Goal: Transaction & Acquisition: Purchase product/service

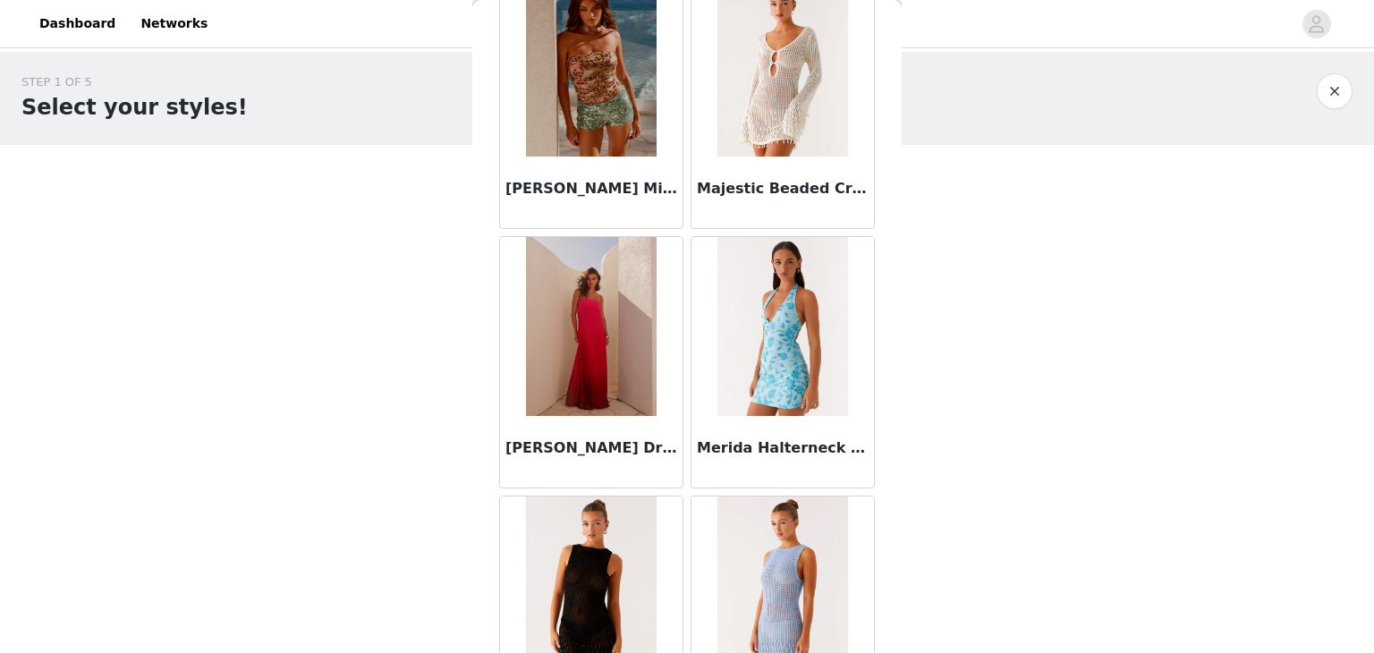
scroll to position [7262, 0]
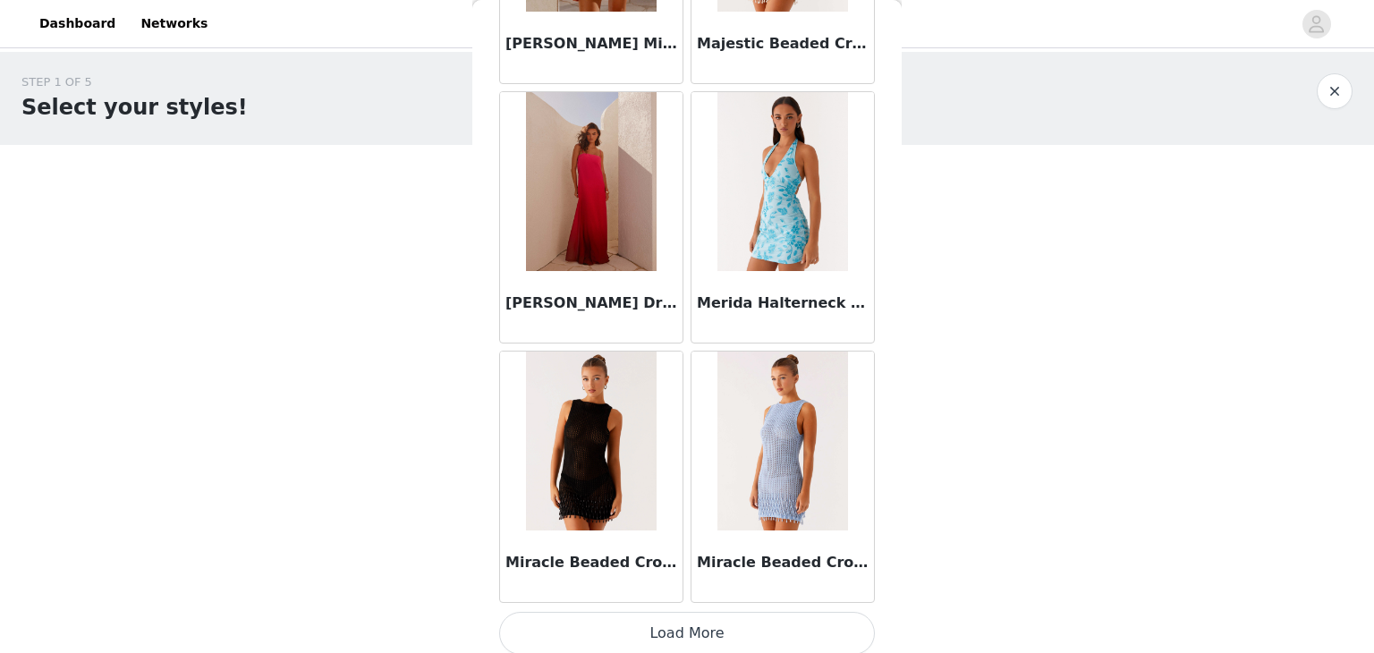
click at [740, 623] on button "Load More" at bounding box center [687, 633] width 376 height 43
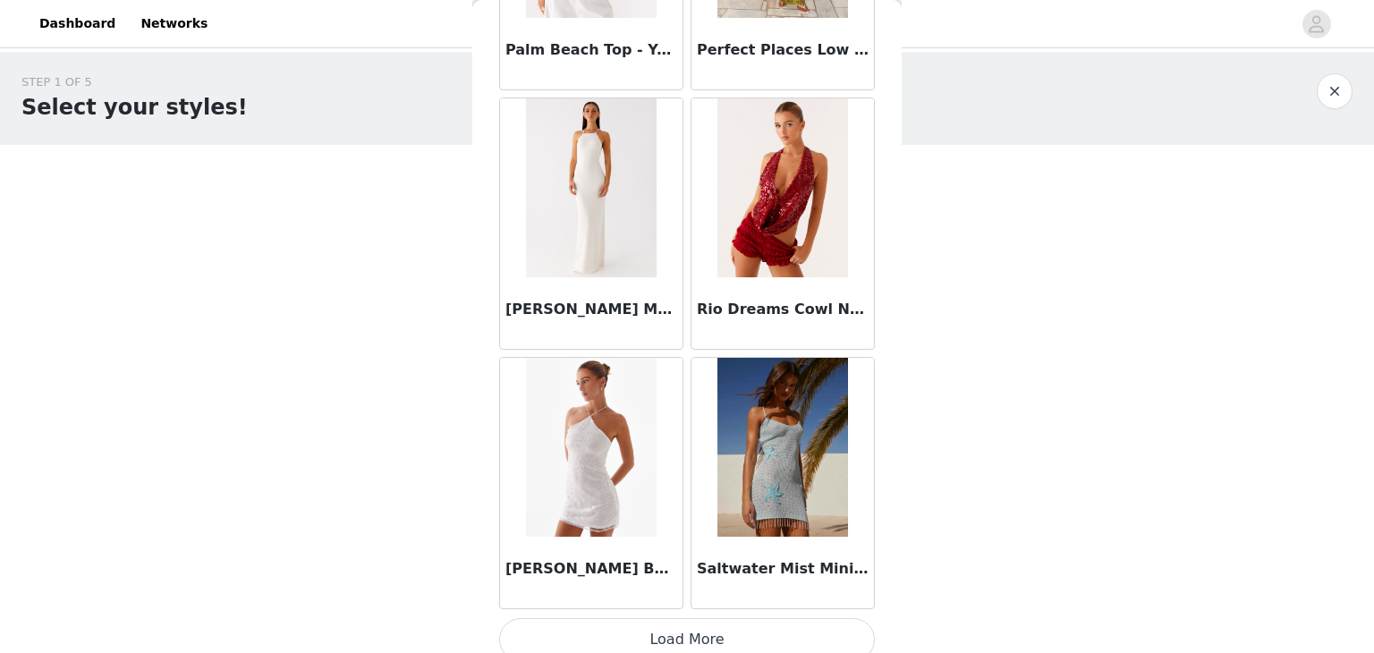
scroll to position [9853, 0]
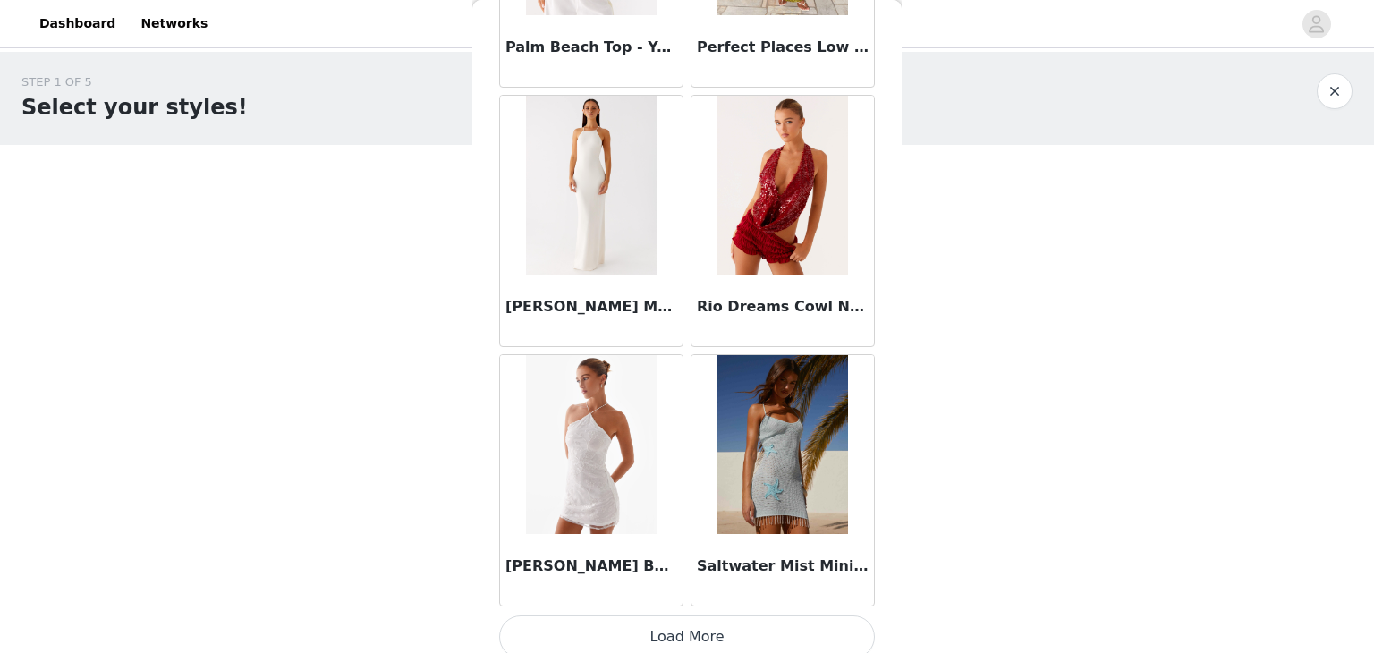
click at [630, 624] on button "Load More" at bounding box center [687, 636] width 376 height 43
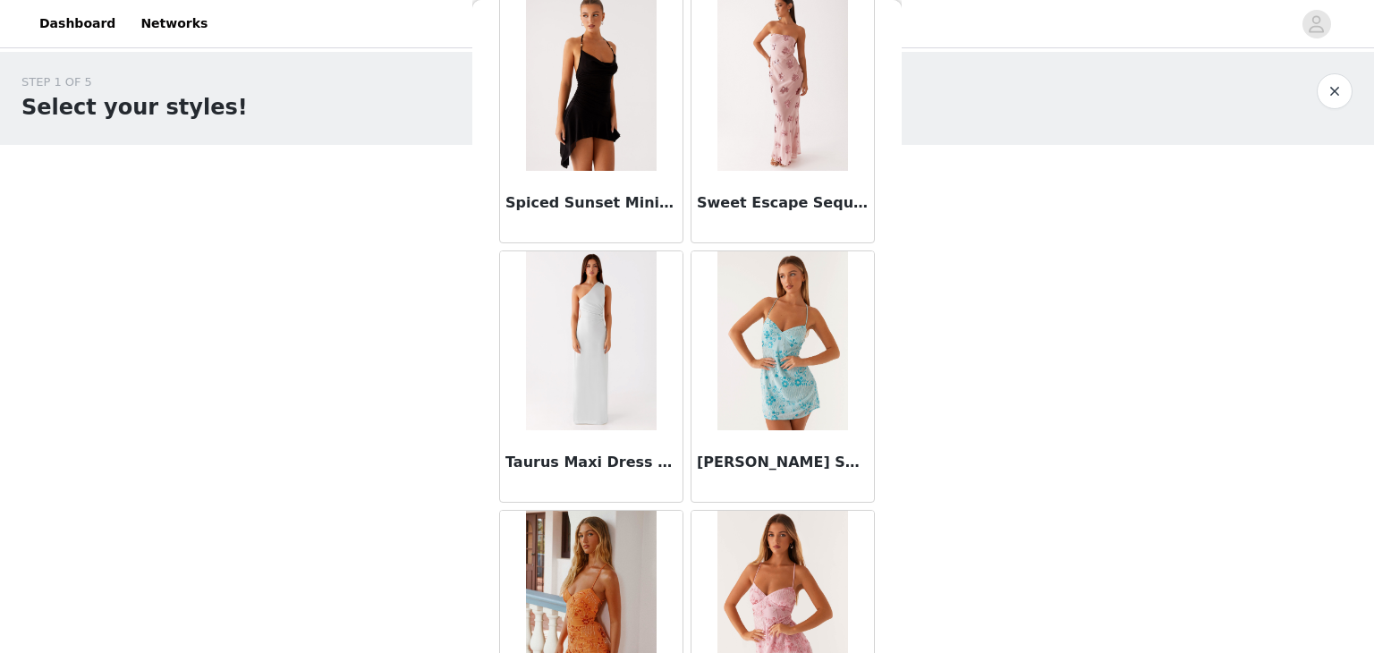
scroll to position [10884, 0]
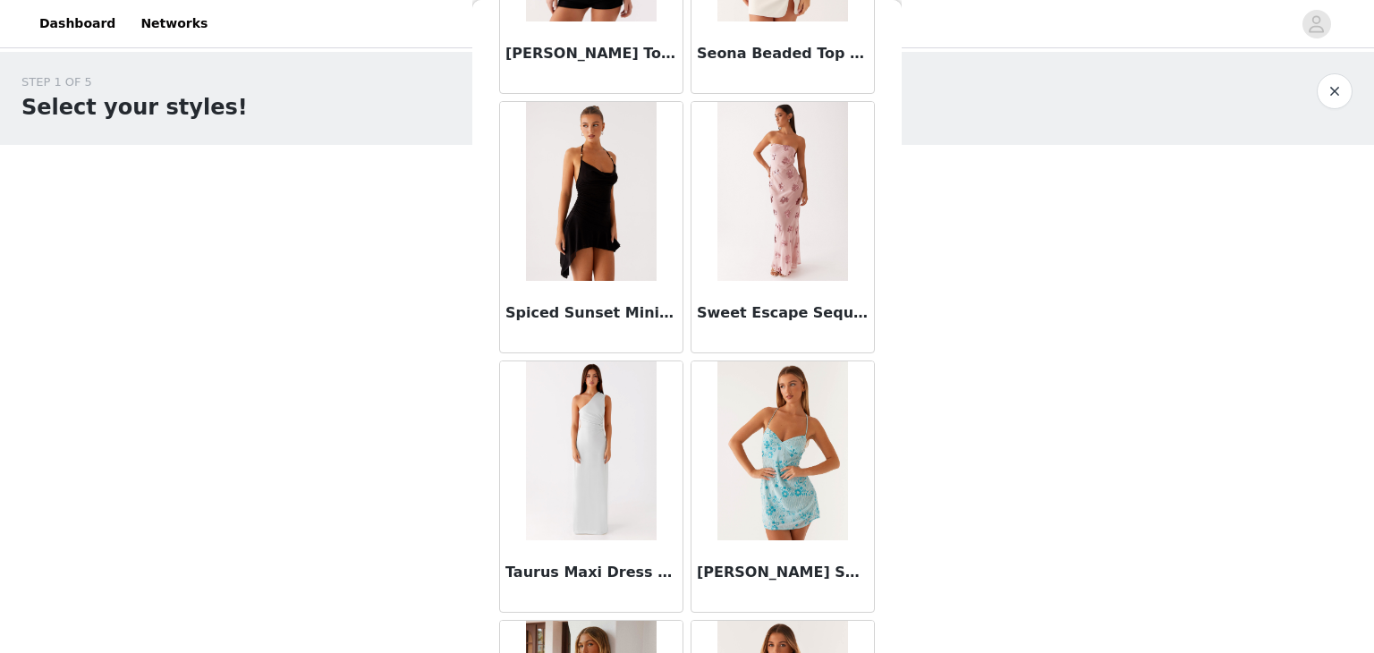
click at [902, 567] on div "STEP 1 OF 5 Select your styles! Please note that the sizes are in EU Sizes 1/3 …" at bounding box center [687, 337] width 1374 height 571
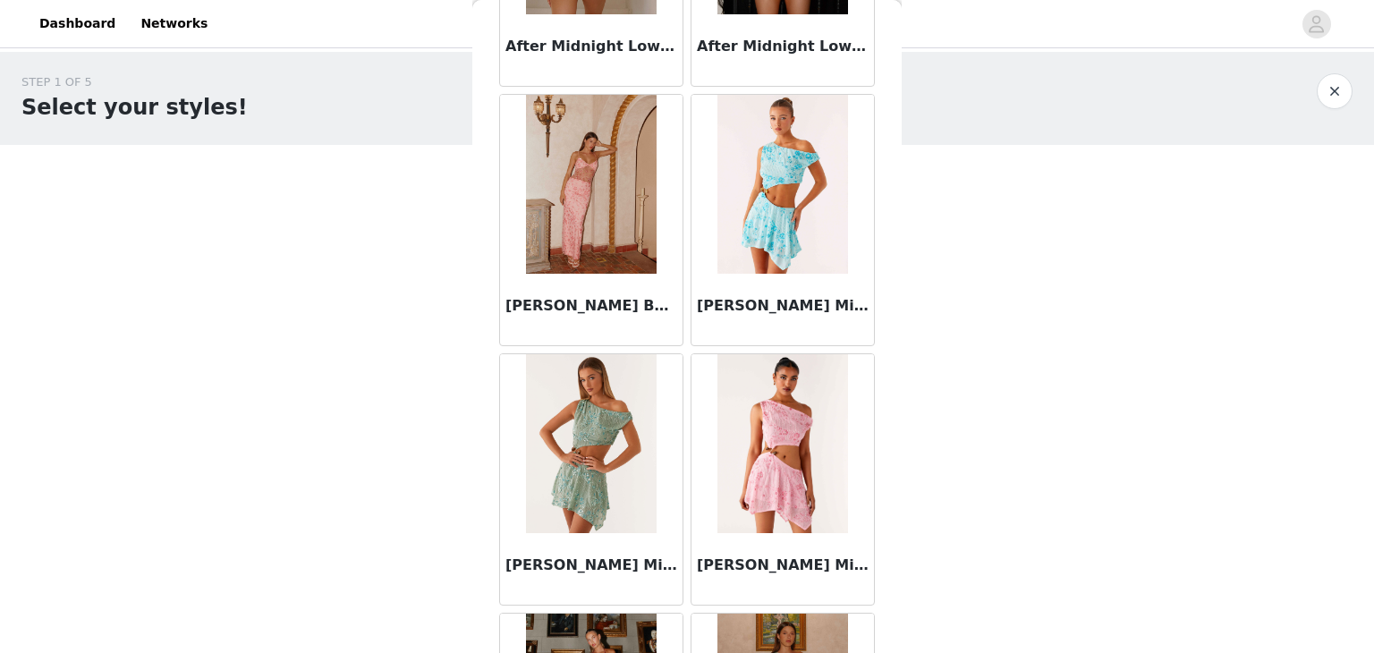
scroll to position [0, 0]
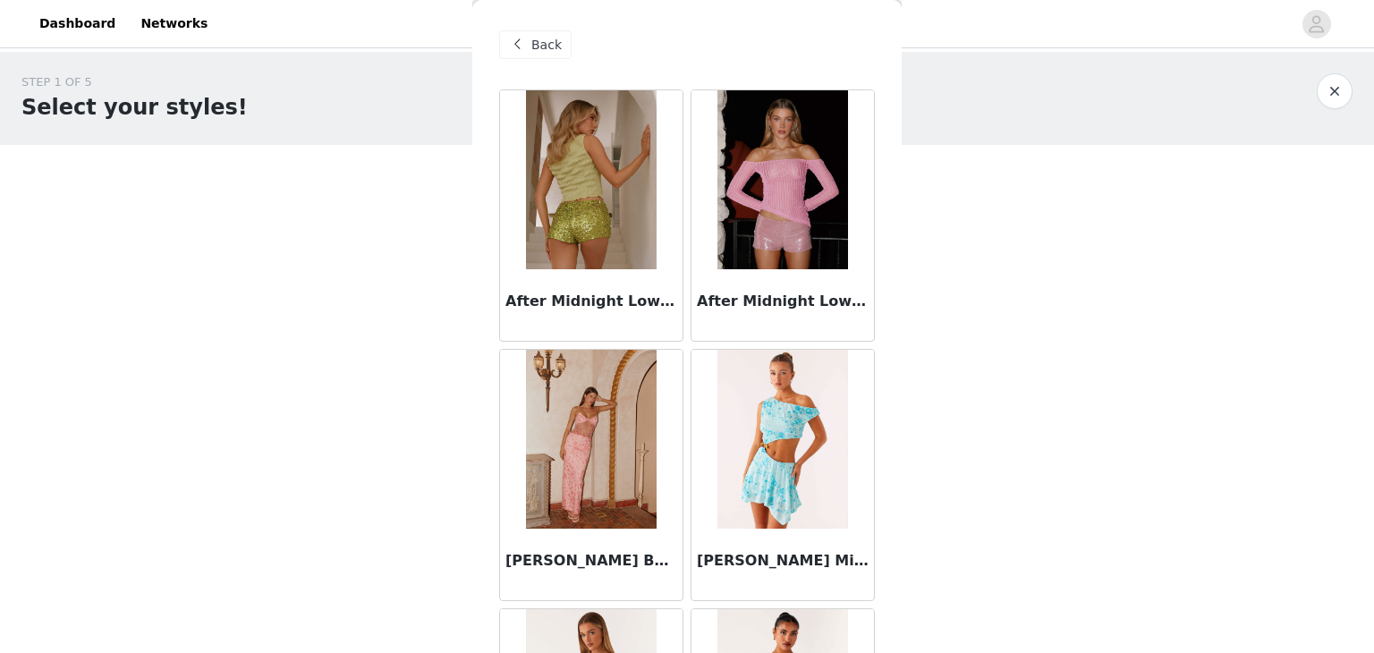
click at [544, 51] on span "Back" at bounding box center [546, 45] width 30 height 19
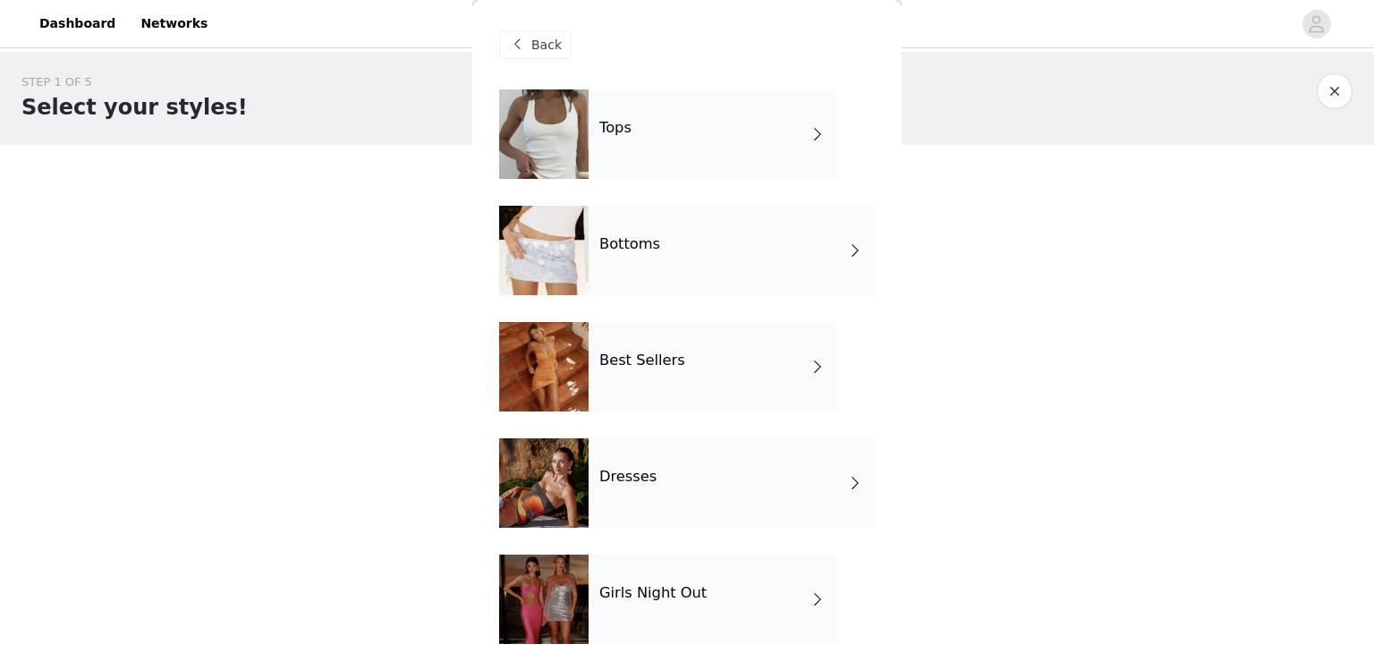
click at [607, 135] on h4 "Tops" at bounding box center [615, 128] width 32 height 16
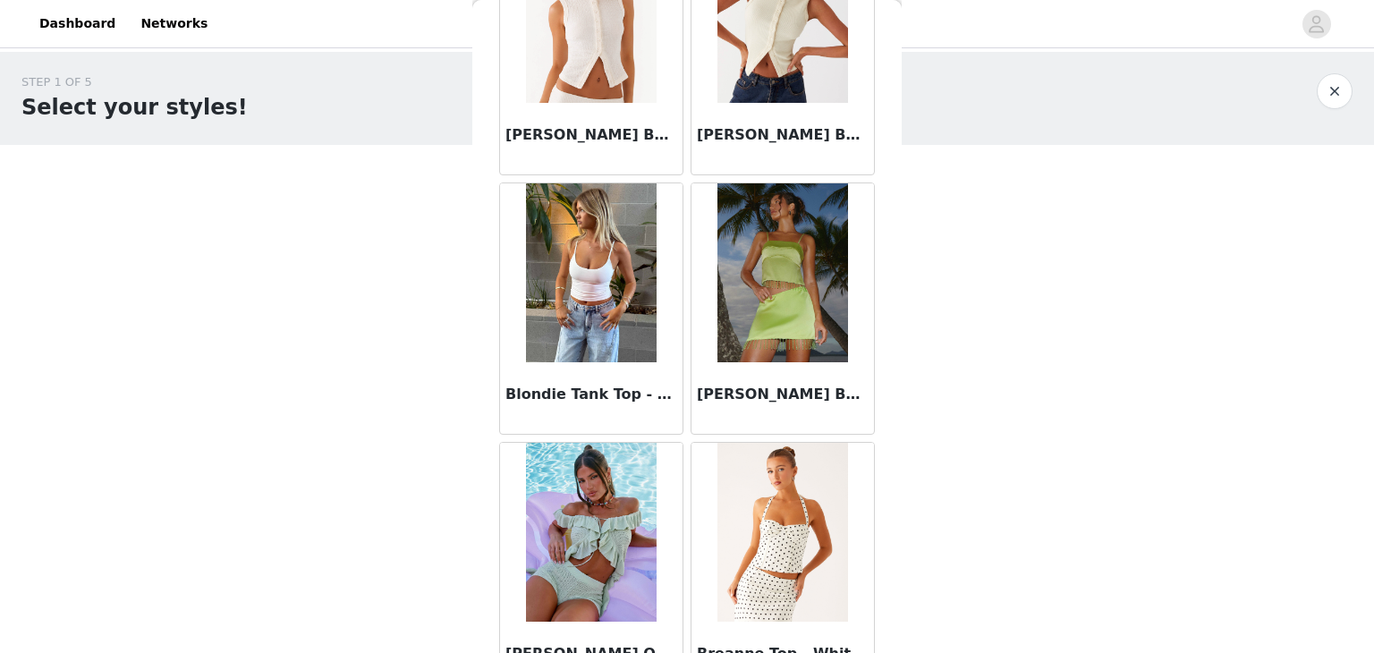
scroll to position [2081, 0]
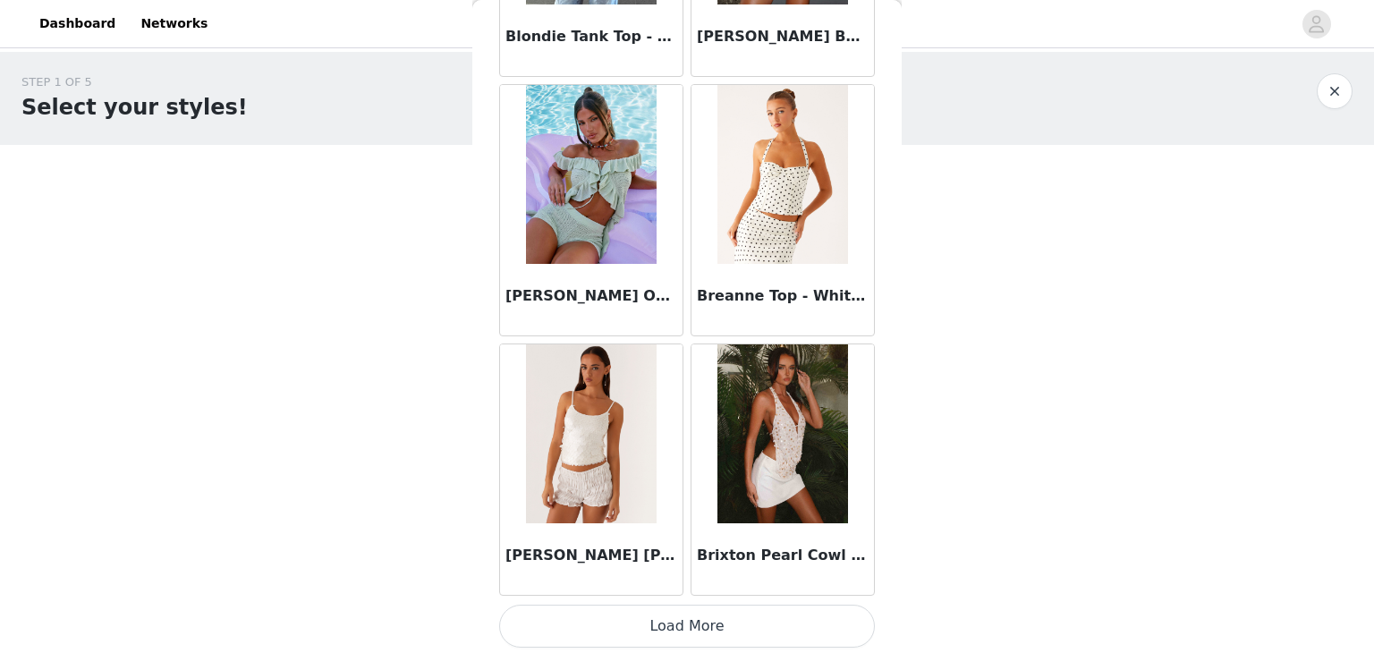
click at [726, 628] on button "Load More" at bounding box center [687, 626] width 376 height 43
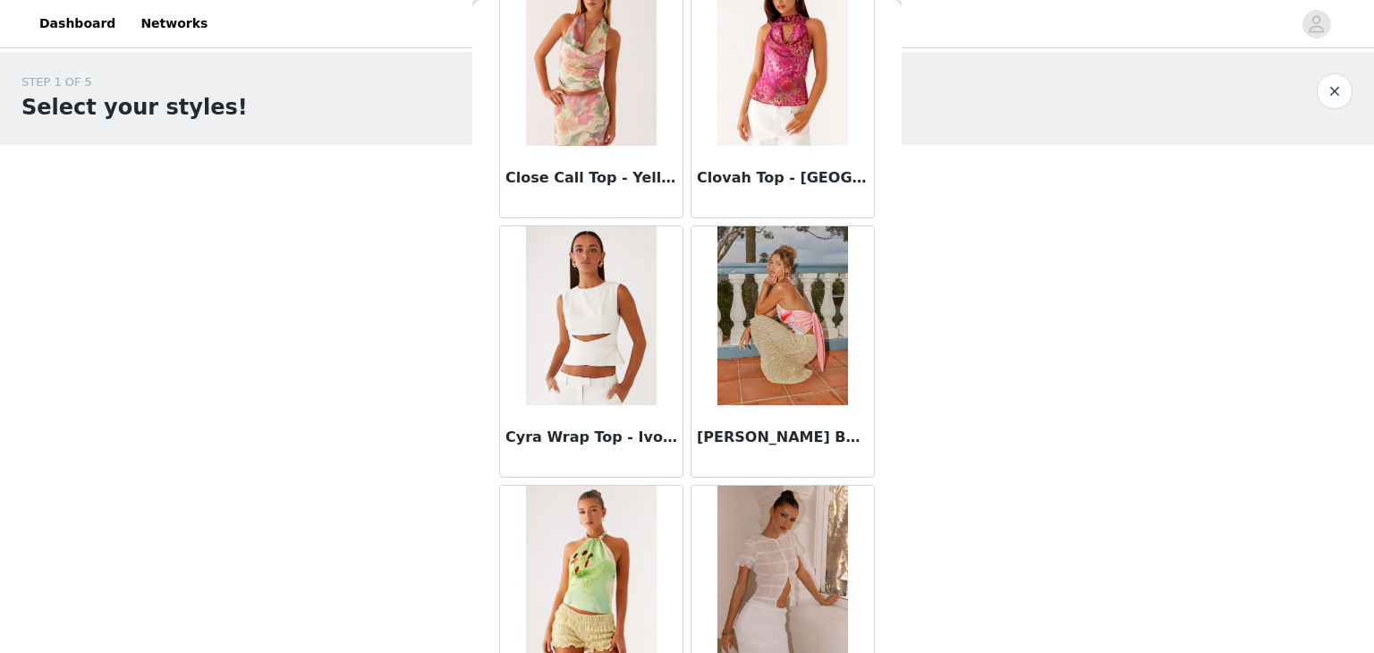
scroll to position [4672, 0]
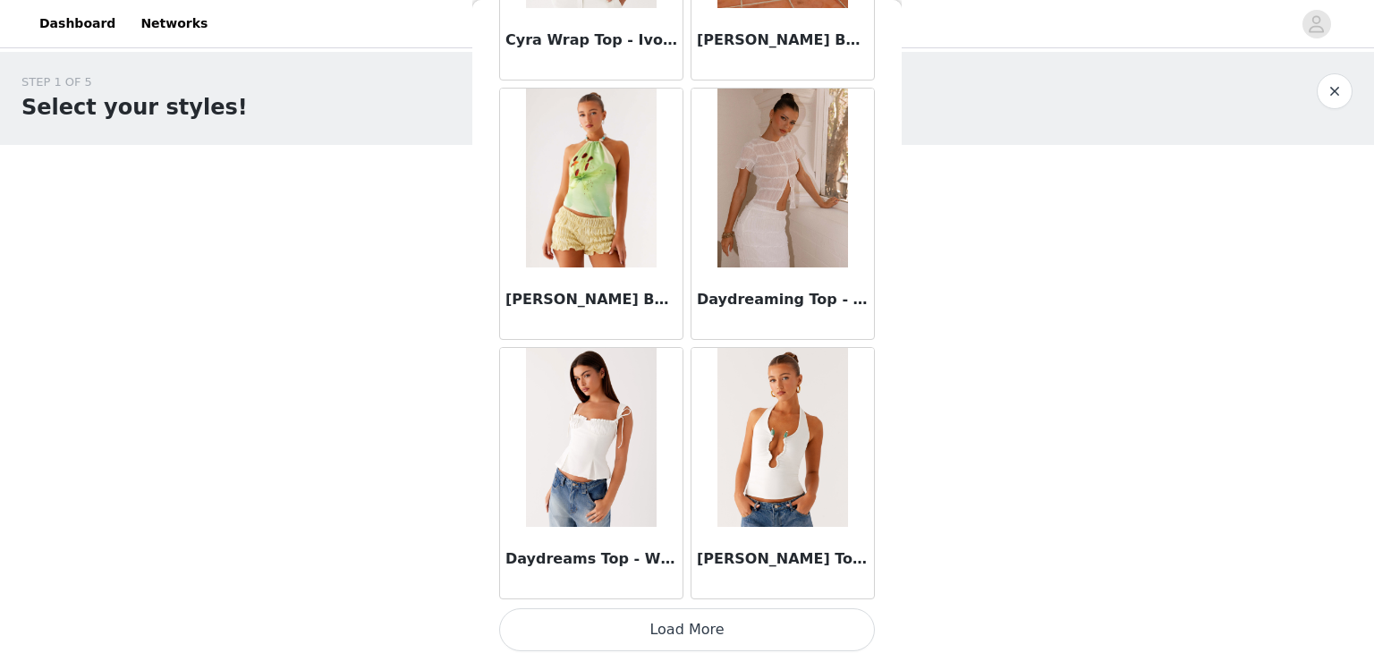
click at [701, 619] on button "Load More" at bounding box center [687, 629] width 376 height 43
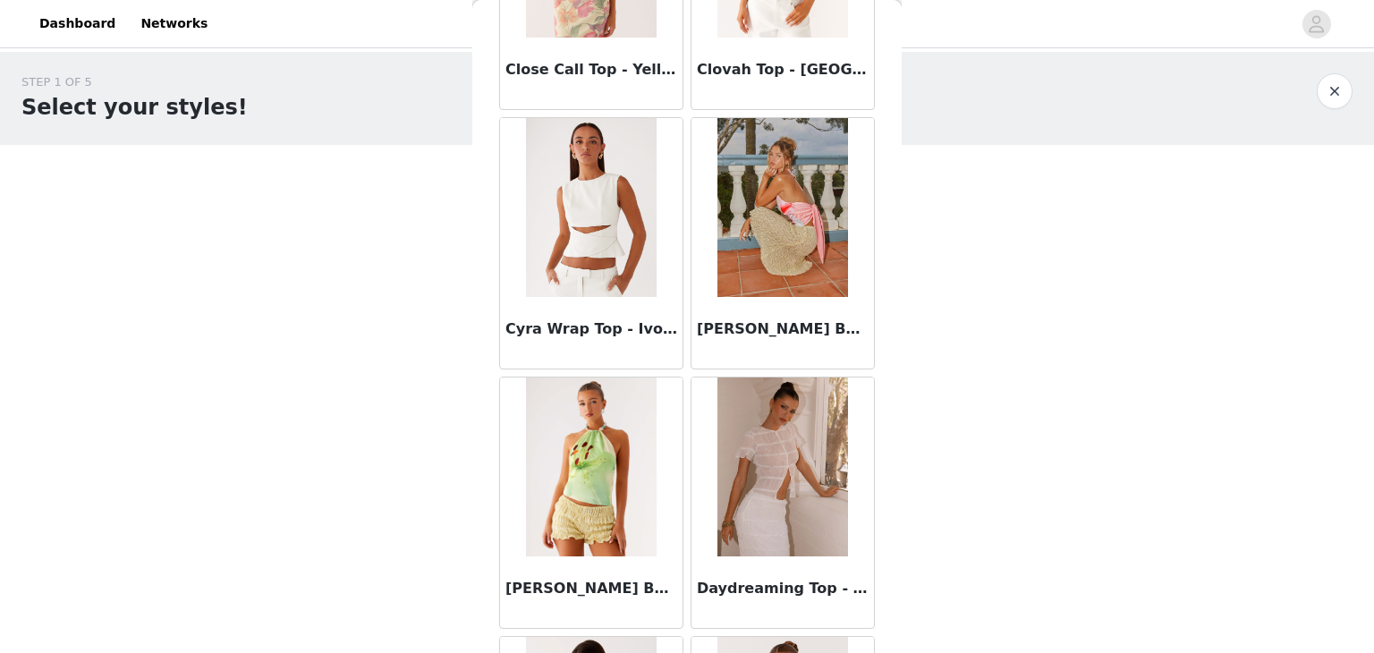
scroll to position [0, 0]
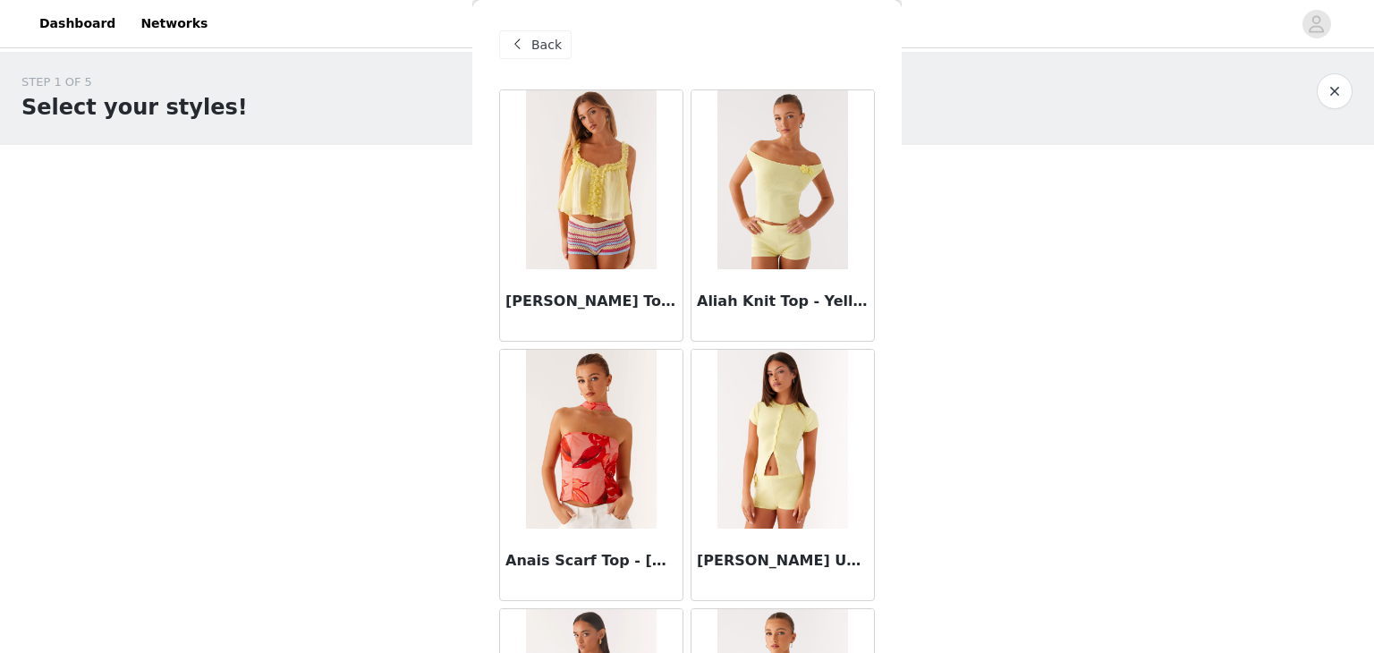
click at [522, 45] on span at bounding box center [516, 44] width 21 height 21
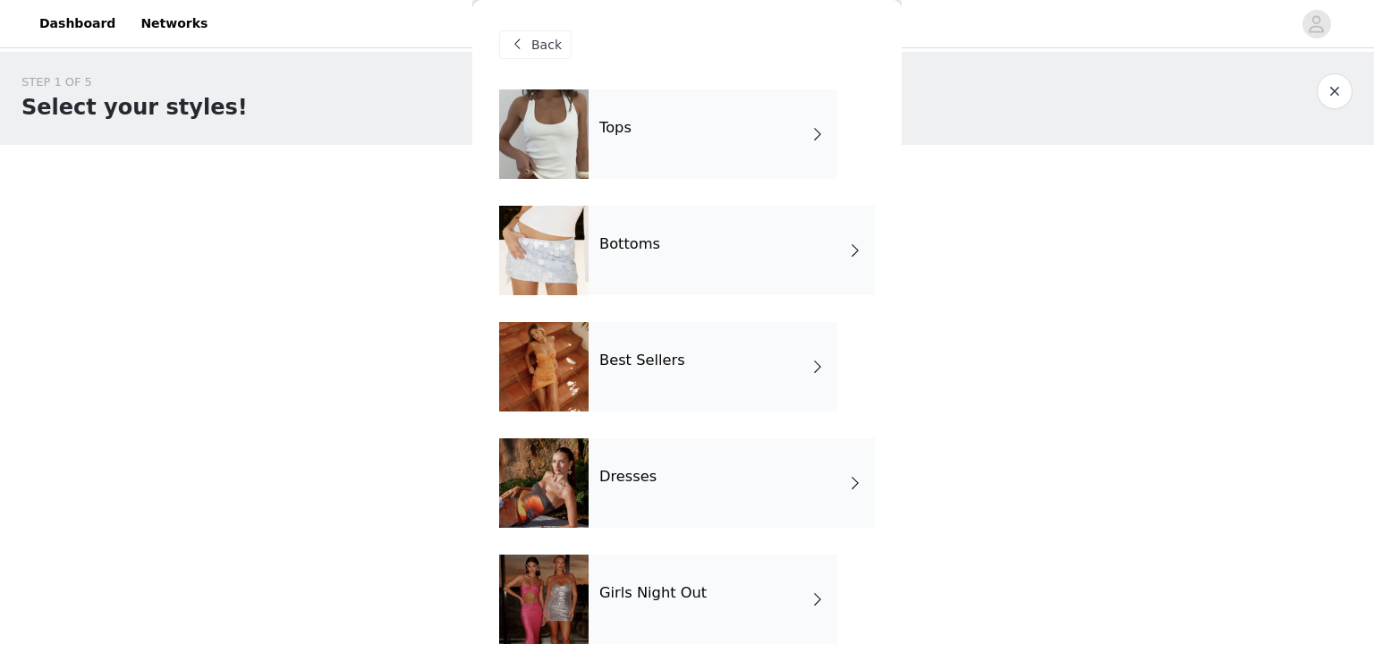
scroll to position [250, 0]
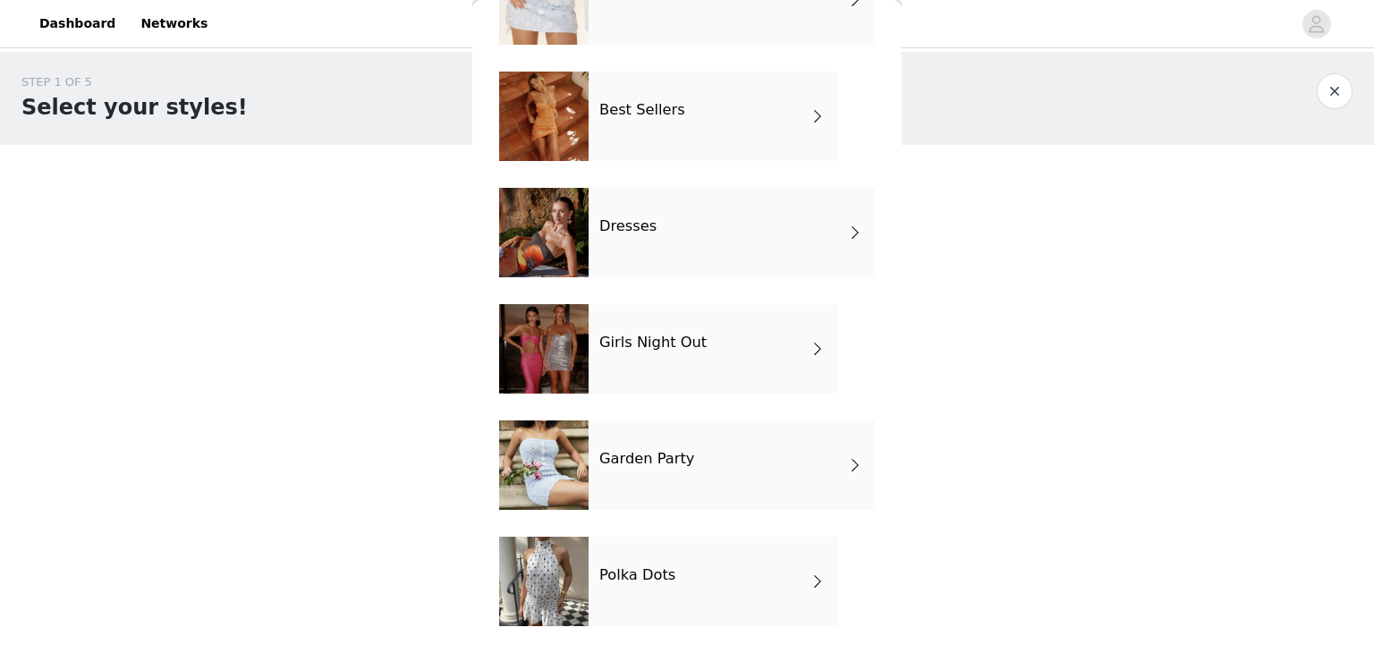
click at [669, 492] on div "Garden Party" at bounding box center [732, 464] width 286 height 89
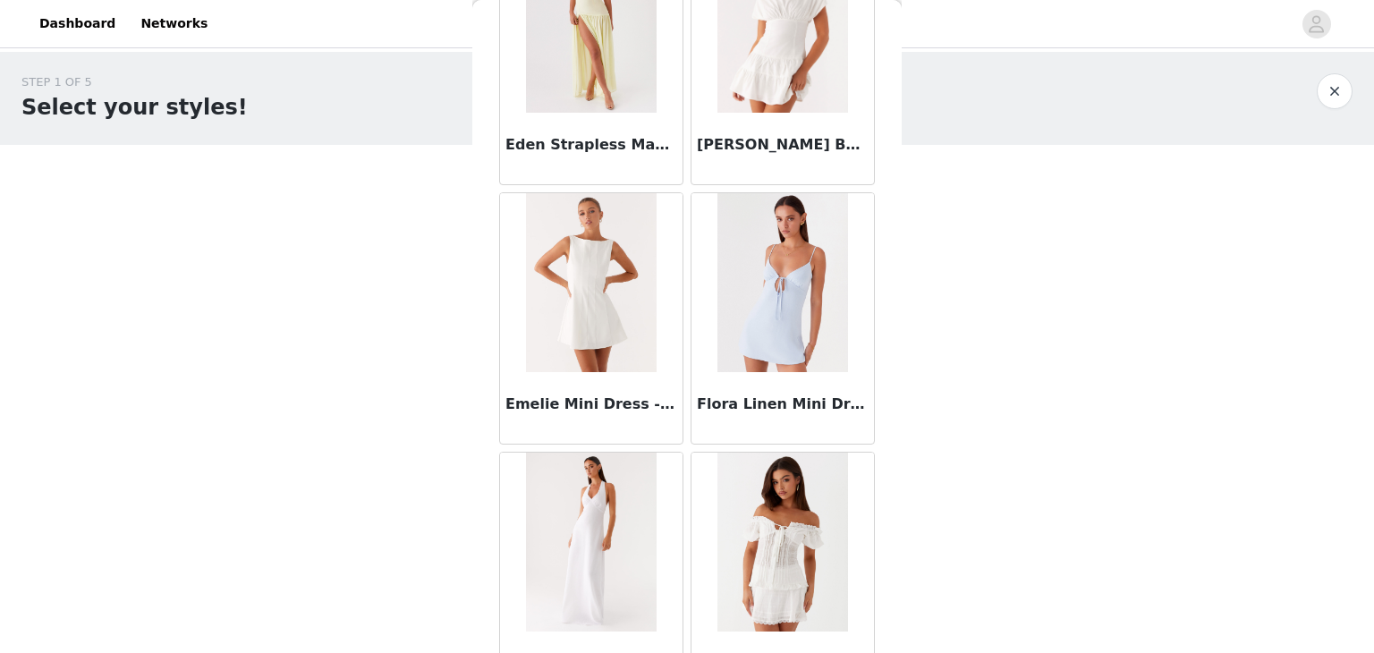
scroll to position [2081, 0]
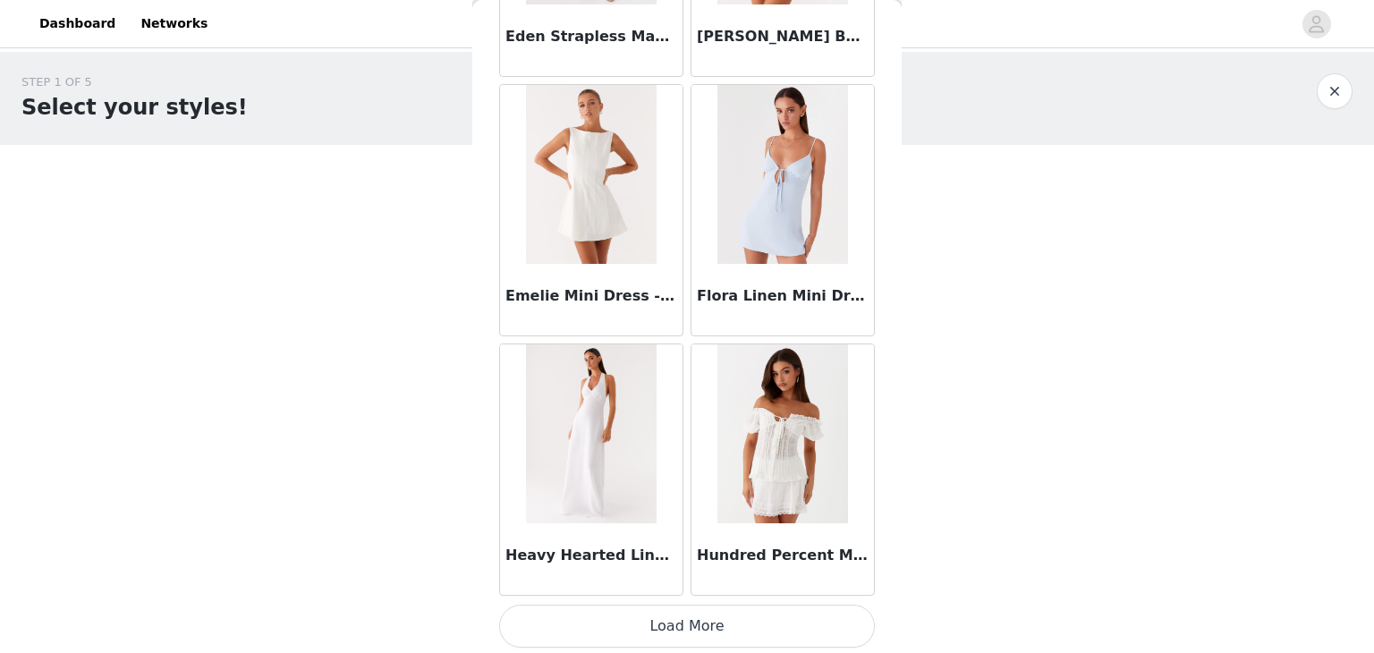
click at [671, 627] on button "Load More" at bounding box center [687, 626] width 376 height 43
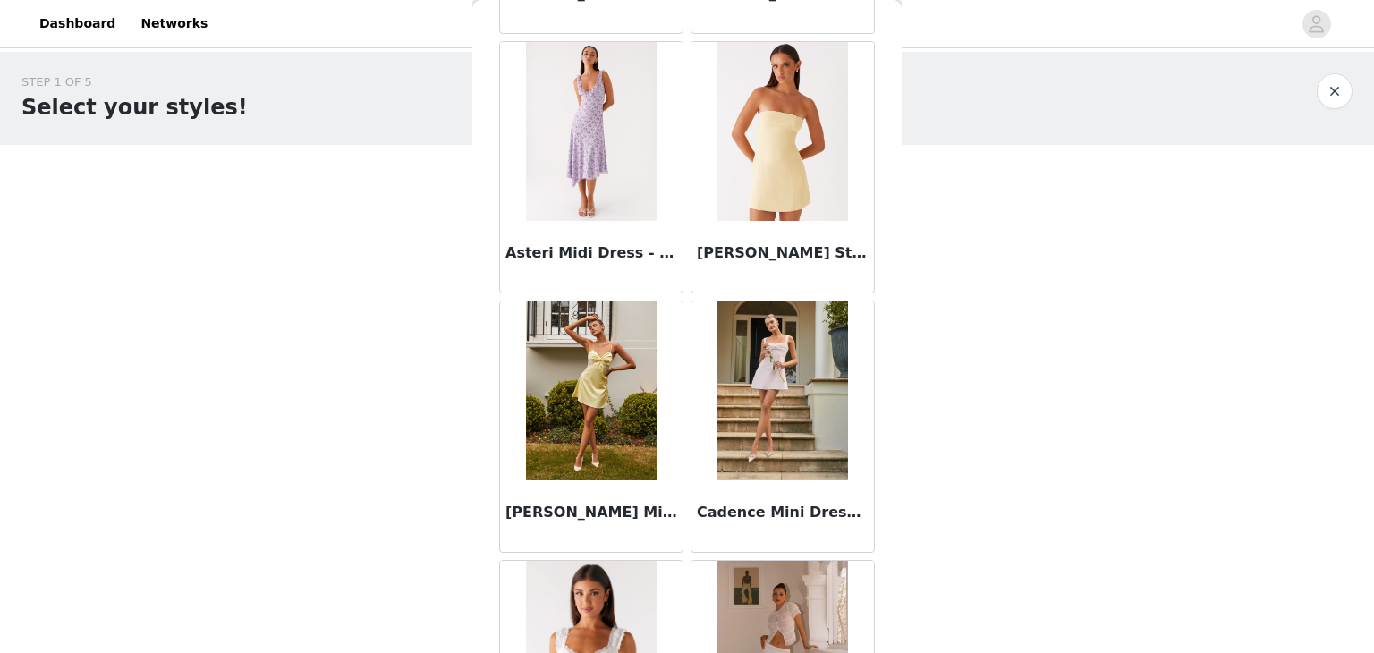
scroll to position [0, 0]
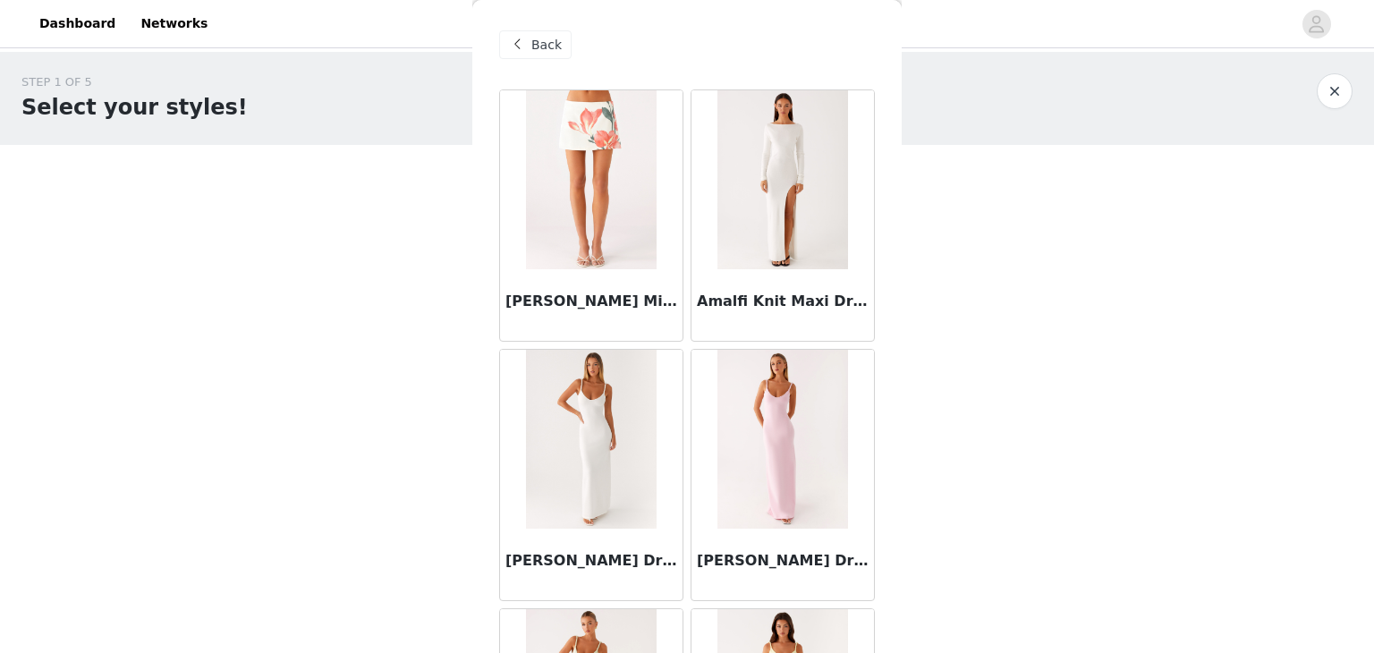
click at [522, 47] on span at bounding box center [516, 44] width 21 height 21
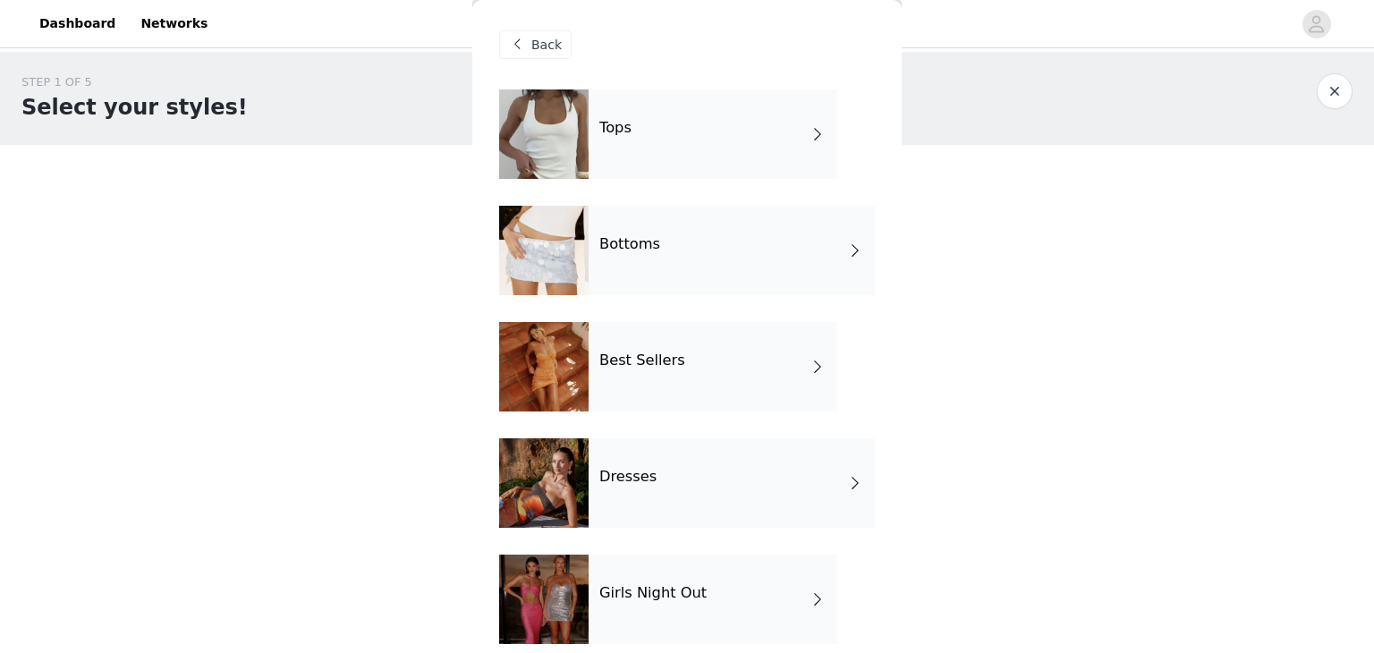
scroll to position [250, 0]
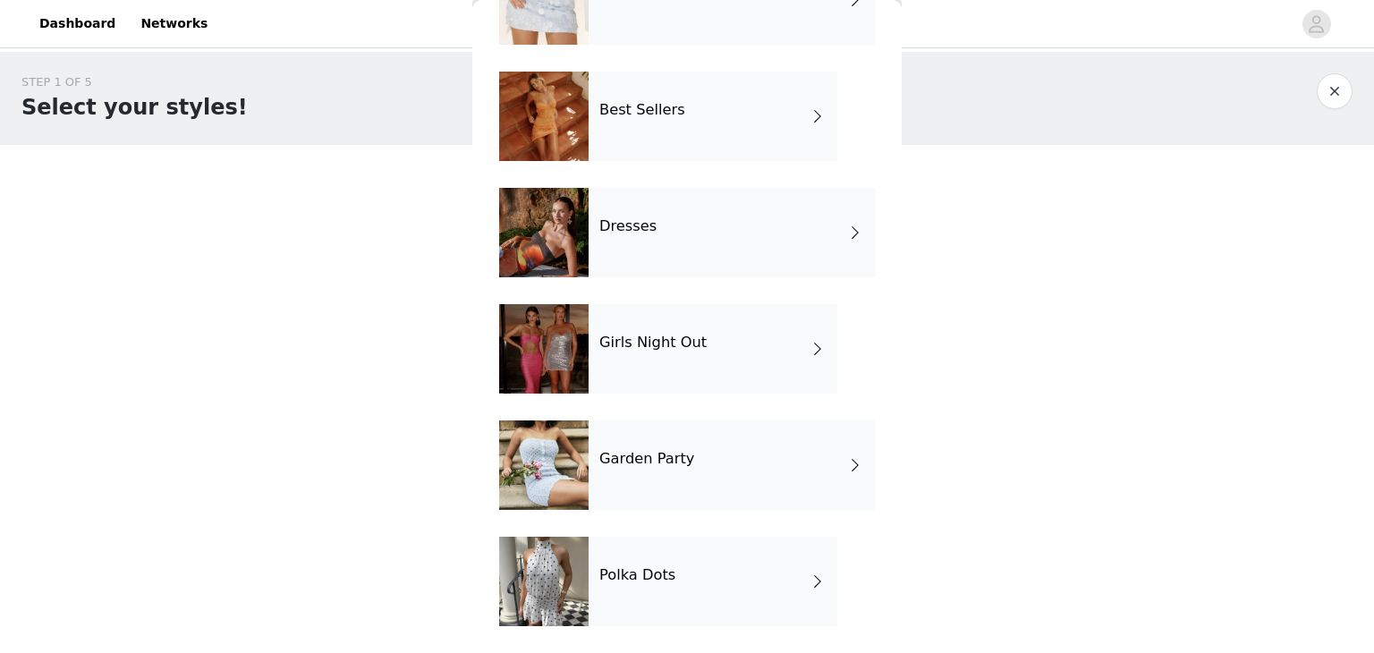
click at [665, 257] on div "Dresses" at bounding box center [732, 232] width 286 height 89
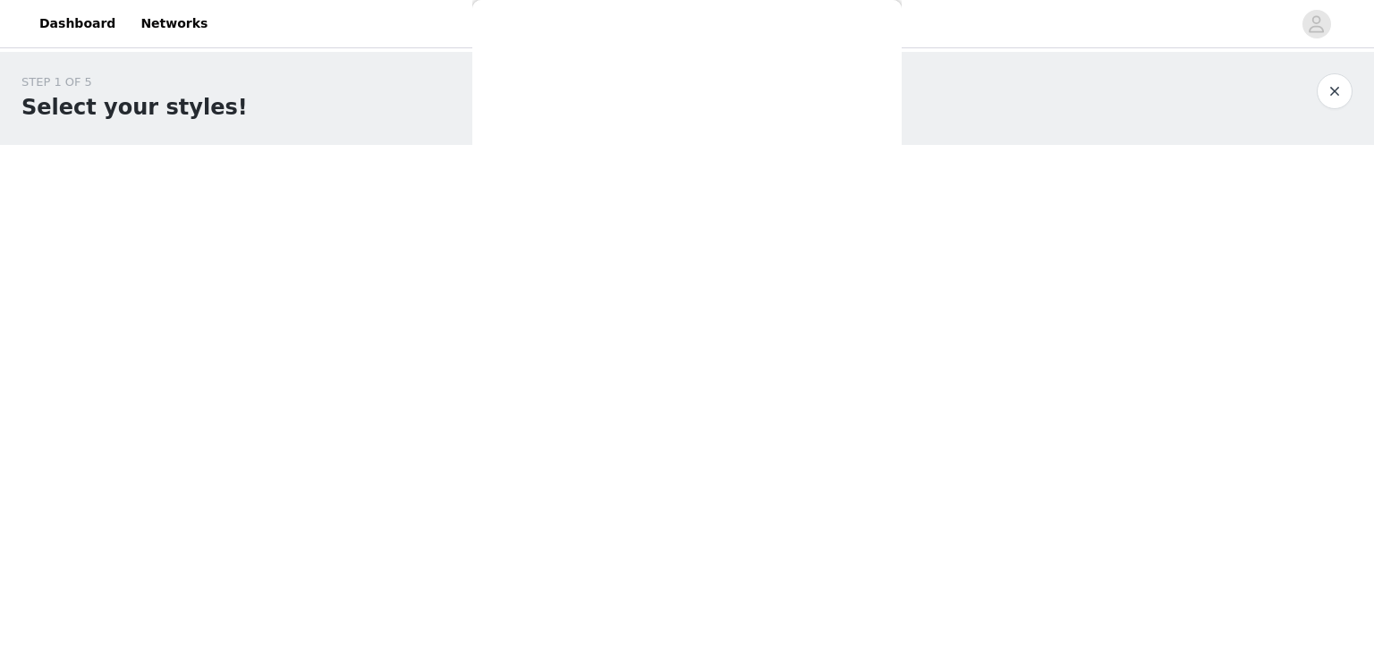
scroll to position [0, 0]
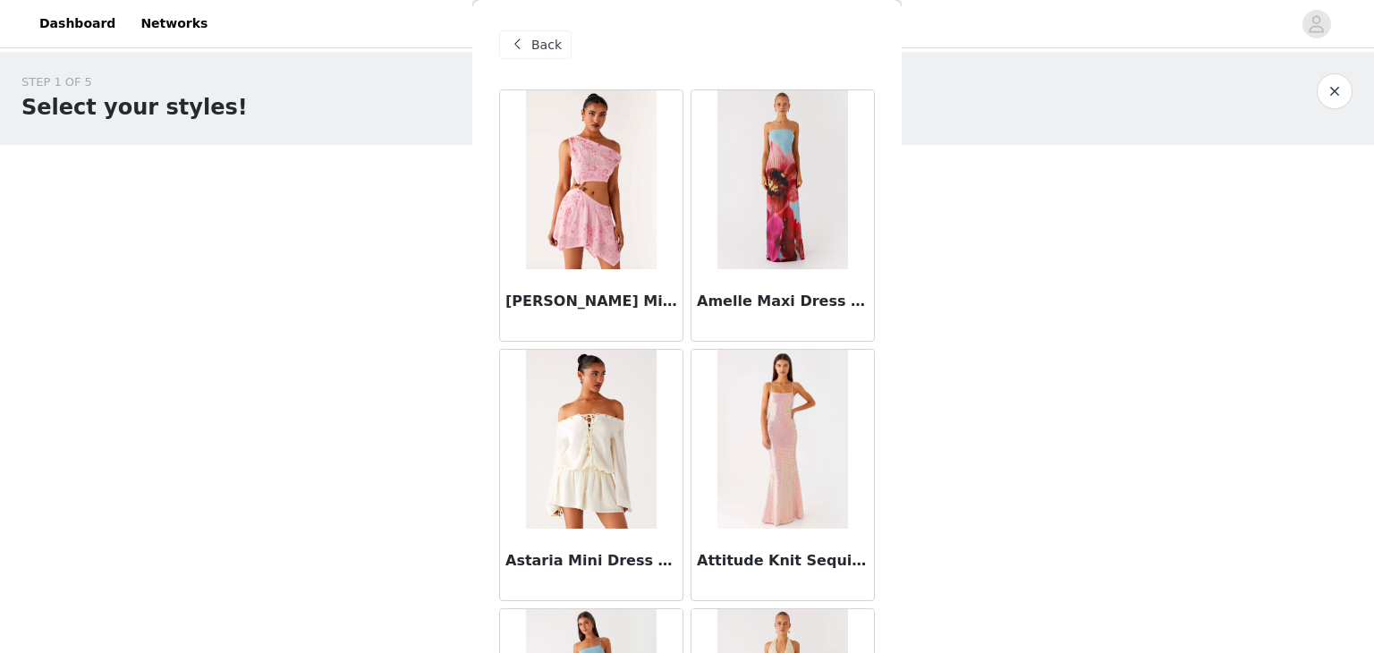
drag, startPoint x: 903, startPoint y: 106, endPoint x: 913, endPoint y: 141, distance: 37.4
click at [904, 145] on div "STEP 1 OF 5 Select your styles! Please note that the sizes are in EU Sizes 1/3 …" at bounding box center [687, 273] width 1374 height 442
